Goal: Task Accomplishment & Management: Manage account settings

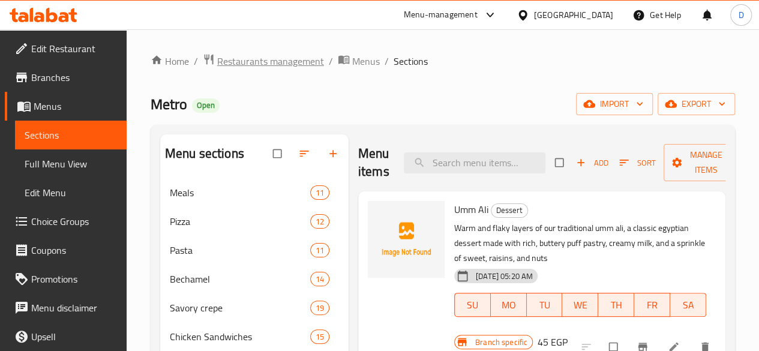
click at [265, 60] on span "Restaurants management" at bounding box center [270, 61] width 107 height 14
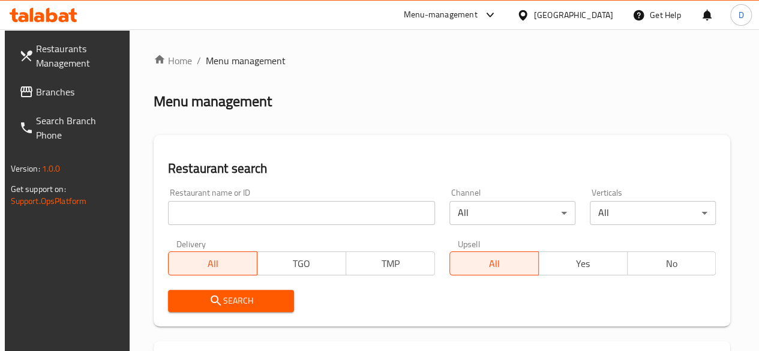
click at [219, 212] on input "search" at bounding box center [301, 213] width 267 height 24
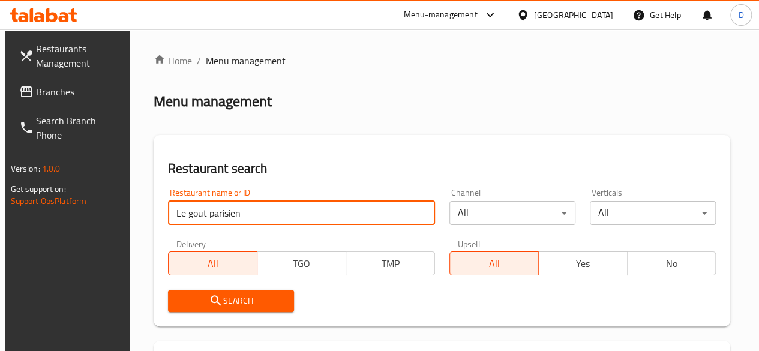
type input "Le gout parisien"
click button "Search" at bounding box center [231, 301] width 126 height 22
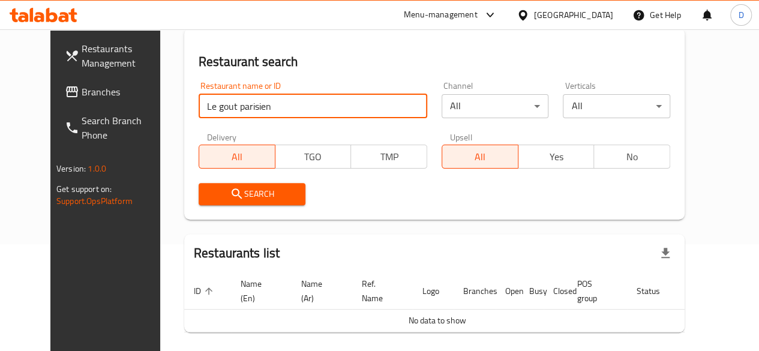
scroll to position [92, 0]
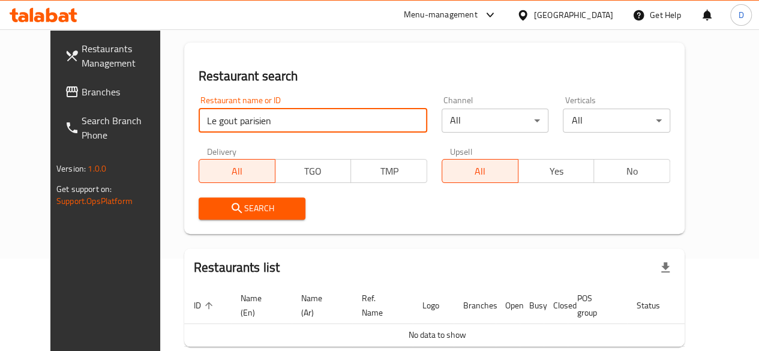
click at [280, 122] on input "Le gout parisien" at bounding box center [313, 121] width 229 height 24
paste input "693396"
type input "693396"
click button "Search" at bounding box center [252, 208] width 107 height 22
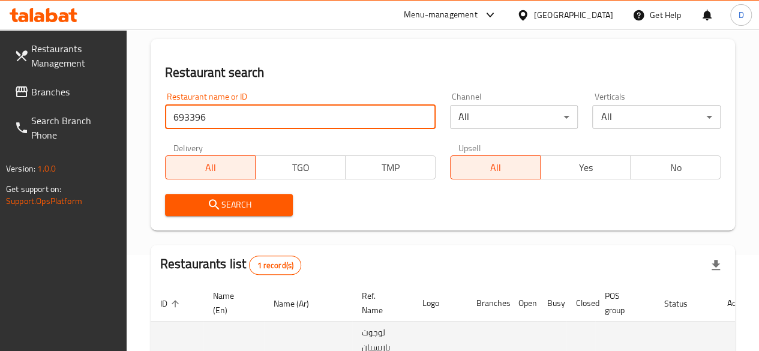
scroll to position [180, 0]
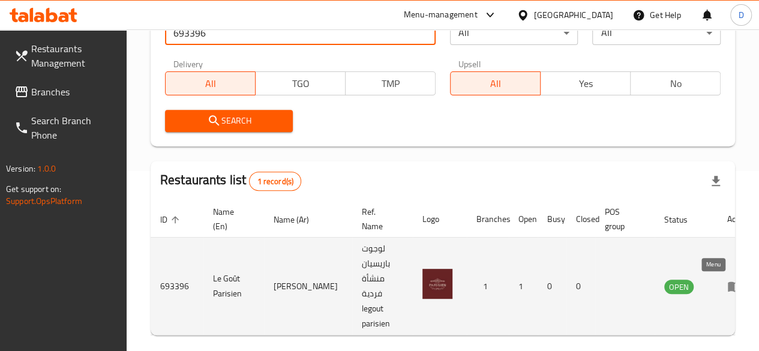
click at [727, 281] on icon "enhanced table" at bounding box center [734, 286] width 14 height 14
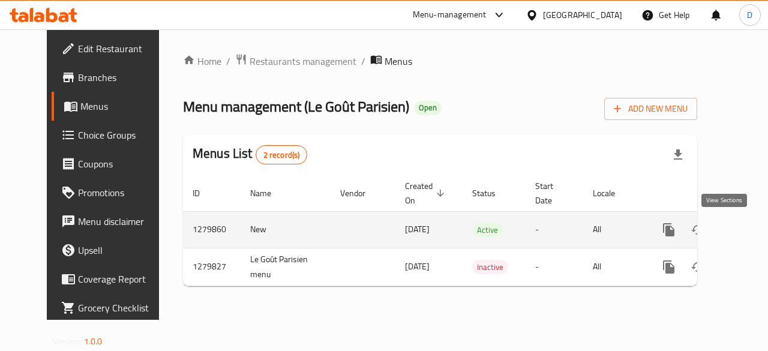
click at [748, 230] on icon "enhanced table" at bounding box center [755, 230] width 14 height 14
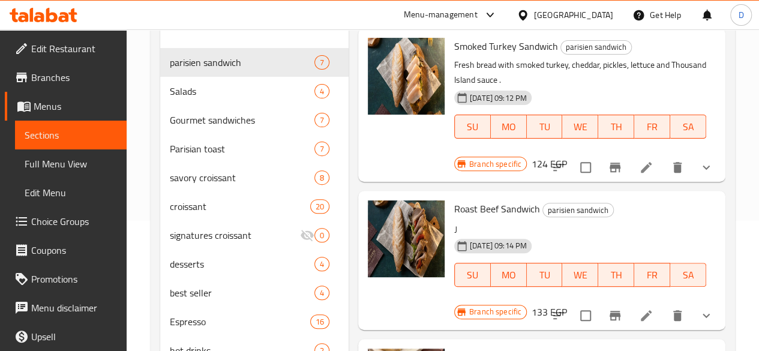
scroll to position [60, 0]
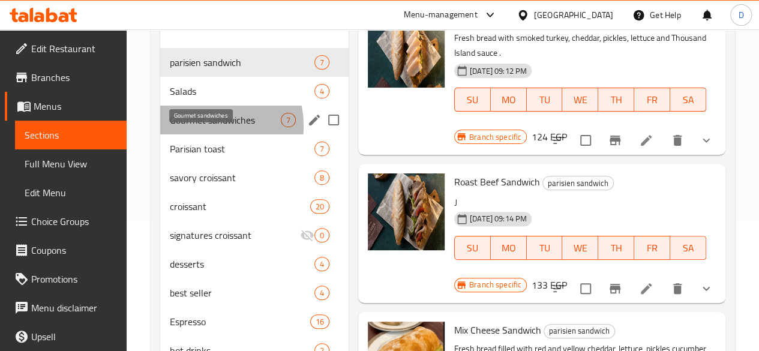
click at [191, 127] on span "Gourmet sandwiches" at bounding box center [225, 120] width 111 height 14
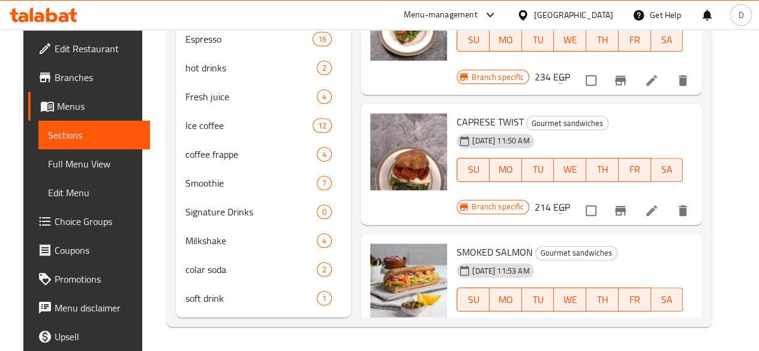
scroll to position [259, 0]
